Goal: Find specific page/section: Find specific page/section

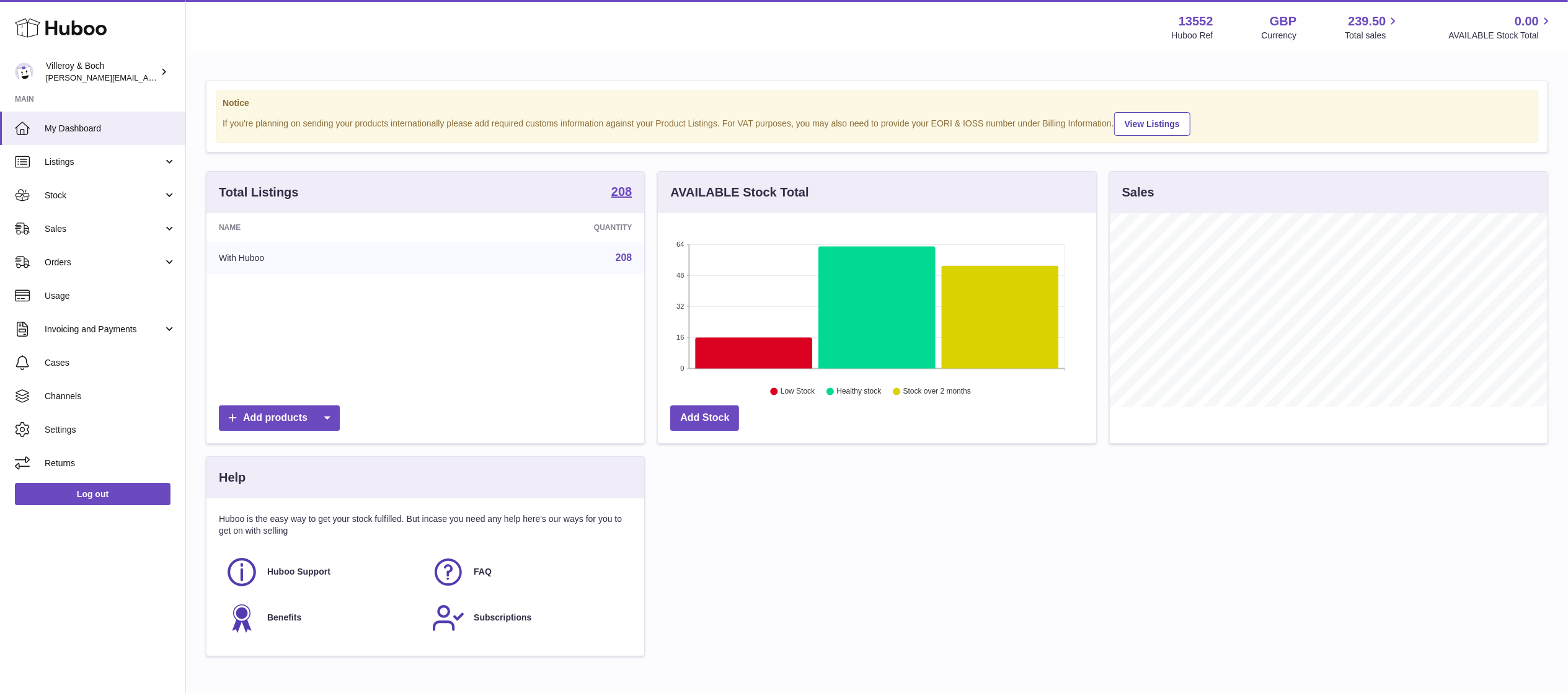
scroll to position [193, 438]
click at [117, 228] on span "Sales" at bounding box center [104, 229] width 118 height 12
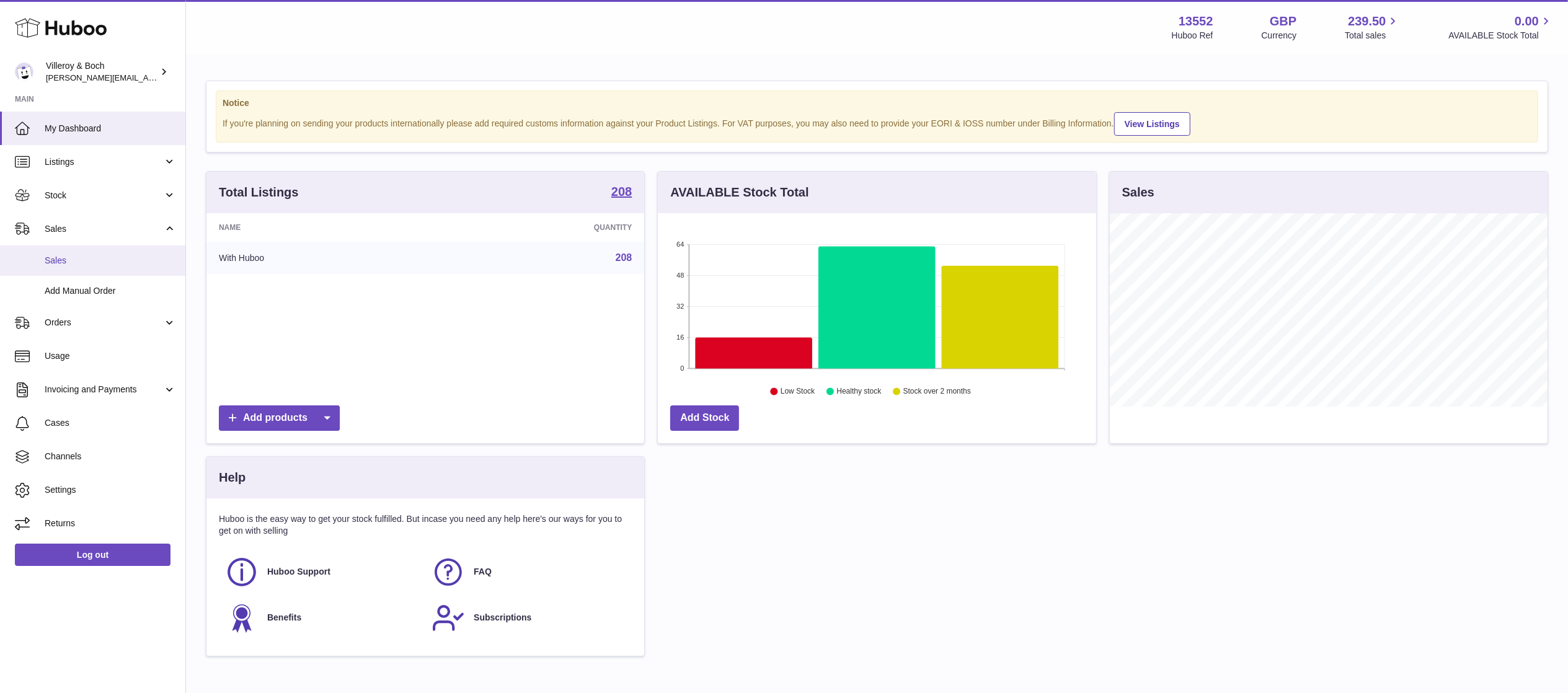
click at [130, 257] on span "Sales" at bounding box center [110, 261] width 131 height 12
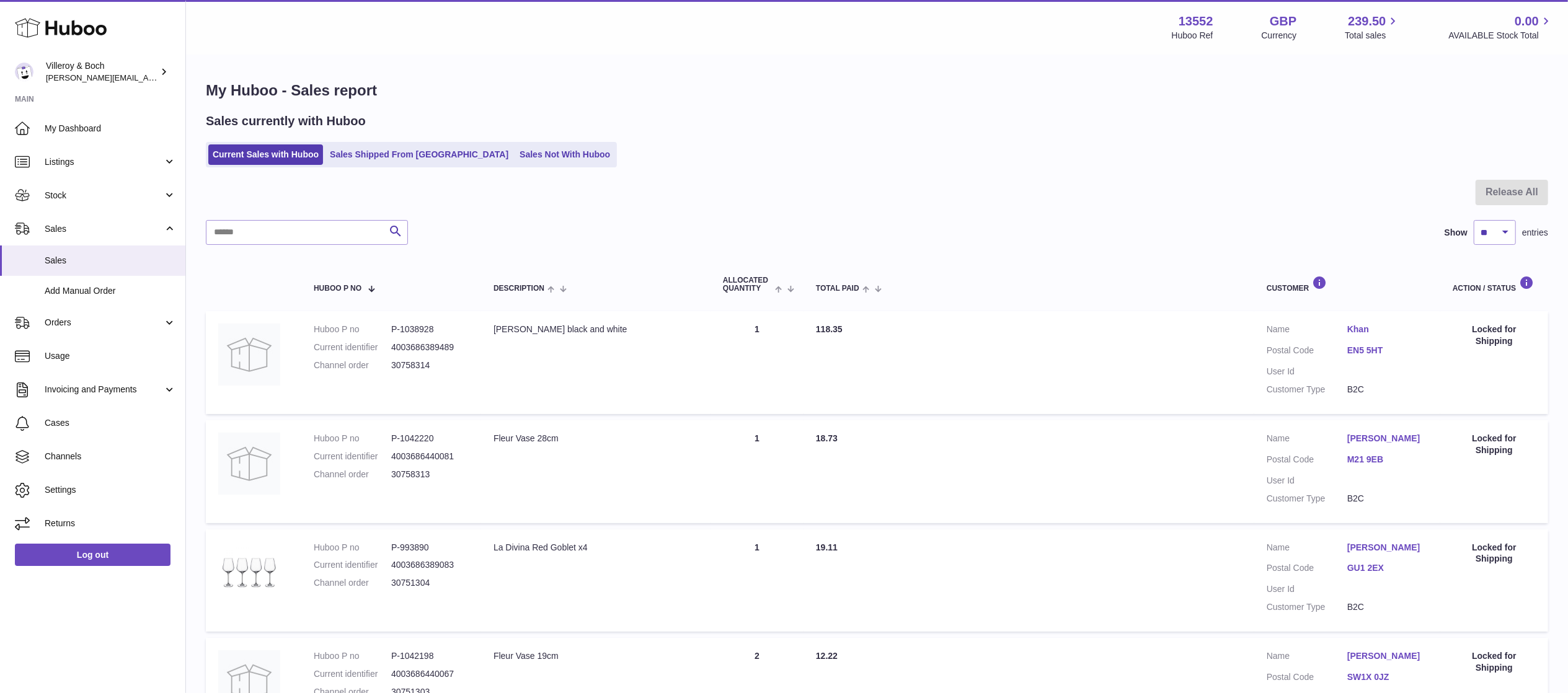
click at [799, 119] on div "Sales currently with Huboo" at bounding box center [876, 121] width 1342 height 17
